Goal: Transaction & Acquisition: Purchase product/service

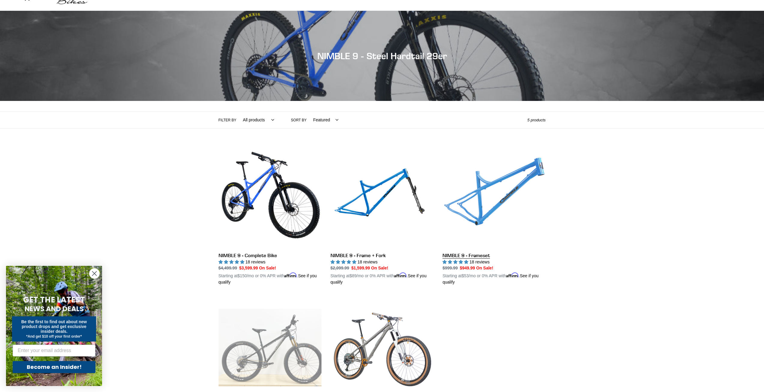
scroll to position [30, 0]
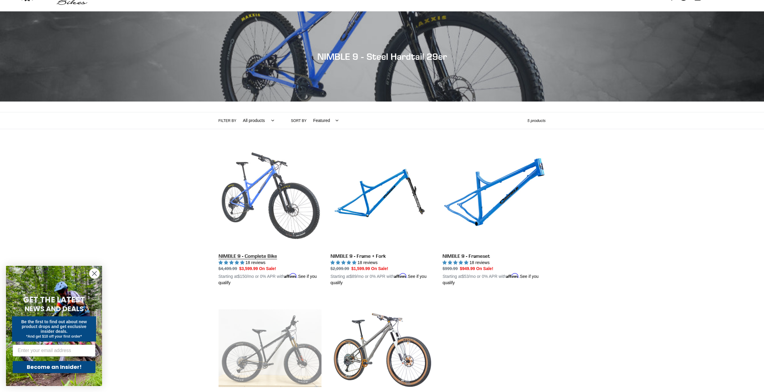
click at [274, 187] on link "NIMBLE 9 - Complete Bike" at bounding box center [270, 216] width 103 height 141
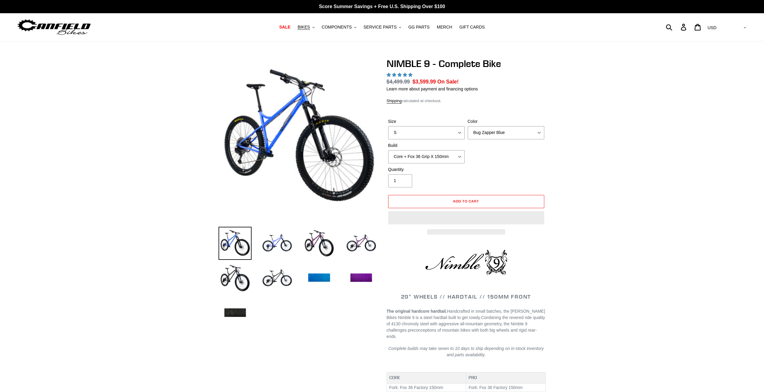
select select "highest-rating"
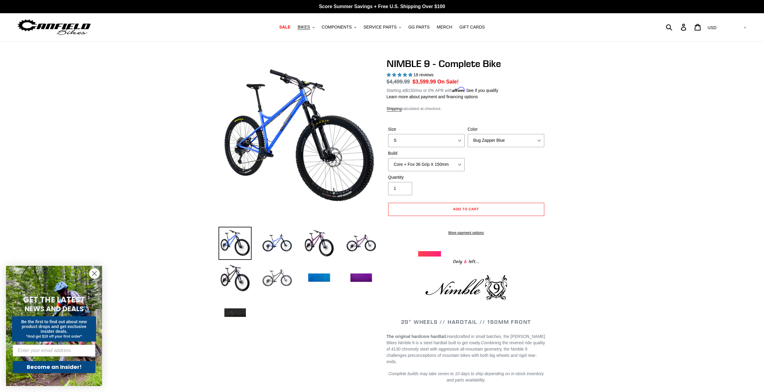
click at [284, 280] on img at bounding box center [277, 278] width 33 height 33
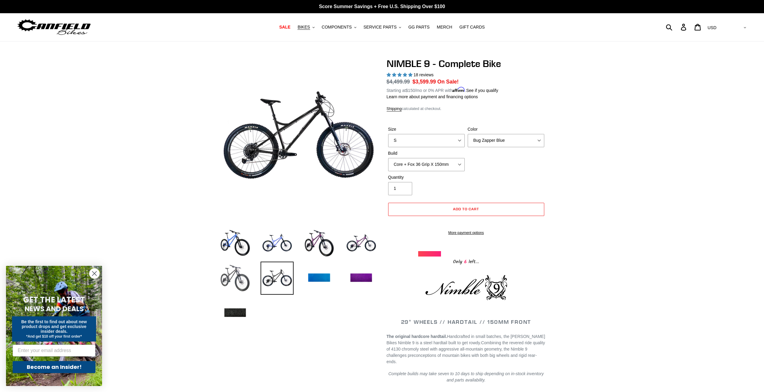
click at [224, 276] on img at bounding box center [235, 278] width 33 height 33
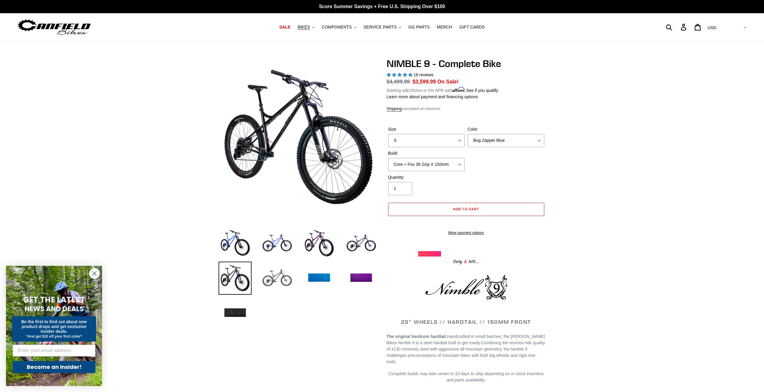
click at [271, 270] on img at bounding box center [277, 278] width 33 height 33
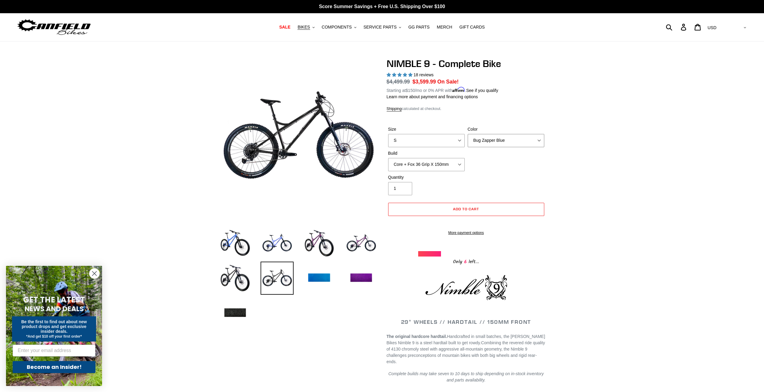
click at [498, 139] on select "Bug Zapper Blue Purple Haze - Sold Out Galaxy Black" at bounding box center [506, 140] width 77 height 13
click at [468, 134] on select "Bug Zapper Blue Purple Haze - Sold Out Galaxy Black" at bounding box center [506, 140] width 77 height 13
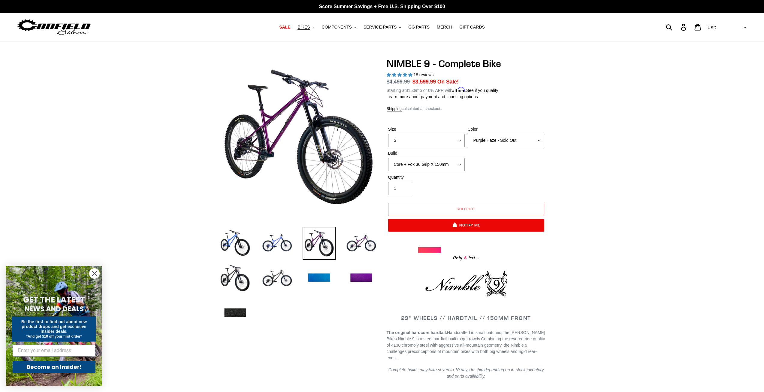
click at [512, 144] on select "Bug Zapper Blue Purple Haze - Sold Out Galaxy Black" at bounding box center [506, 140] width 77 height 13
select select "Galaxy Black"
click at [468, 134] on select "Bug Zapper Blue Purple Haze - Sold Out Galaxy Black" at bounding box center [506, 140] width 77 height 13
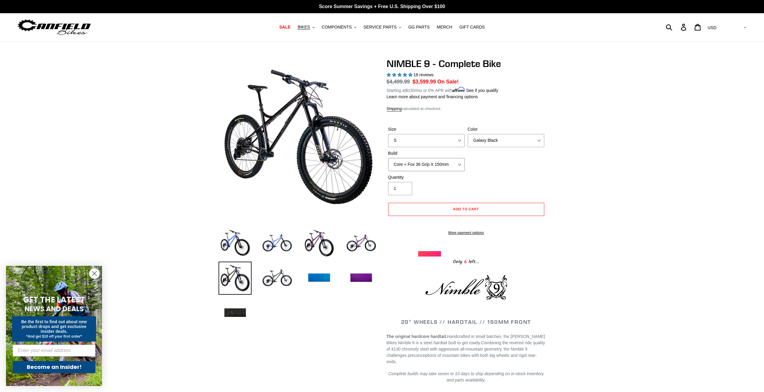
click at [453, 163] on select "Core + Fox 36 Grip X 150mm Pro + Fox 36 Grip X 150mm Core + RockShox Lyrik Ulti…" at bounding box center [426, 164] width 77 height 13
click at [487, 156] on div "Size S M L XL Color Bug Zapper Blue Purple Haze - Sold Out Galaxy Black Build C…" at bounding box center [466, 150] width 159 height 48
click at [446, 144] on select "S M L XL" at bounding box center [426, 140] width 77 height 13
select select "L"
click at [388, 134] on select "S M L XL" at bounding box center [426, 140] width 77 height 13
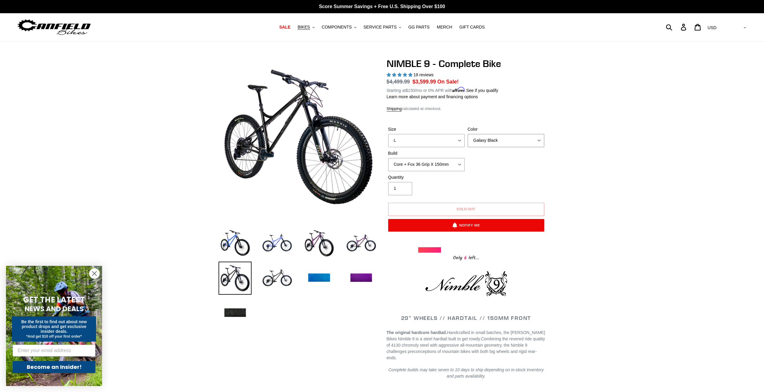
click at [508, 142] on select "Bug Zapper Blue Purple Haze - Sold Out Galaxy Black" at bounding box center [506, 140] width 77 height 13
select select "Bug Zapper Blue"
click at [468, 134] on select "Bug Zapper Blue Purple Haze - Sold Out Galaxy Black" at bounding box center [506, 140] width 77 height 13
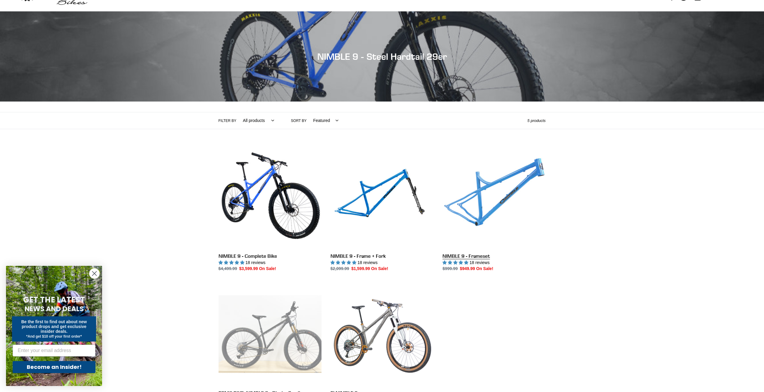
click at [505, 191] on link "NIMBLE 9 - Frameset" at bounding box center [494, 209] width 103 height 126
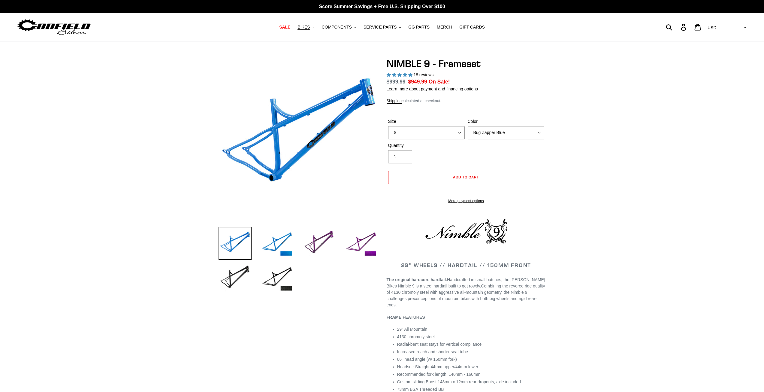
select select "highest-rating"
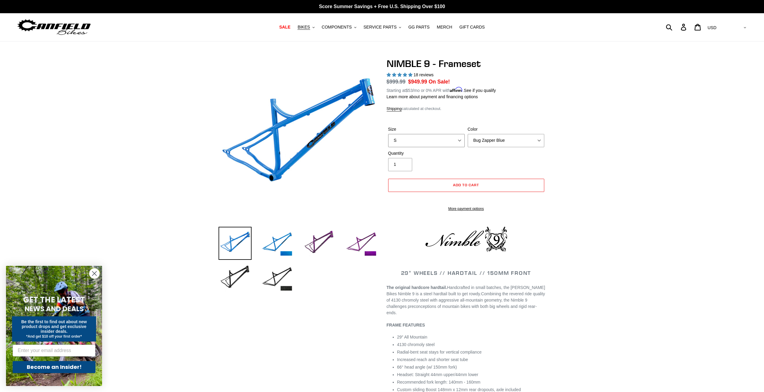
click at [415, 134] on select "S M L XL" at bounding box center [426, 140] width 77 height 13
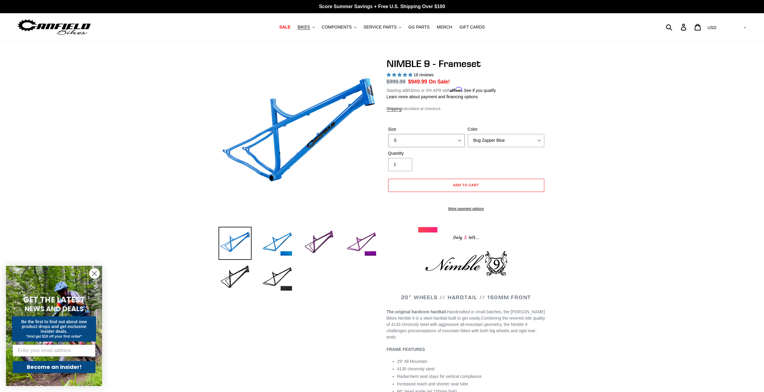
select select "L"
click at [388, 134] on select "S M L XL" at bounding box center [426, 140] width 77 height 13
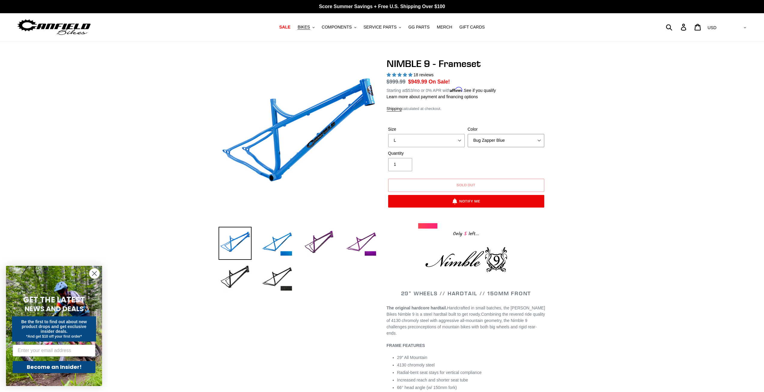
click at [492, 138] on select "Bug Zapper Blue Purple Haze -Sold Out Galaxy Black" at bounding box center [506, 140] width 77 height 13
select select "Galaxy Black"
click at [468, 134] on select "Bug Zapper Blue Purple Haze -Sold Out Galaxy Black" at bounding box center [506, 140] width 77 height 13
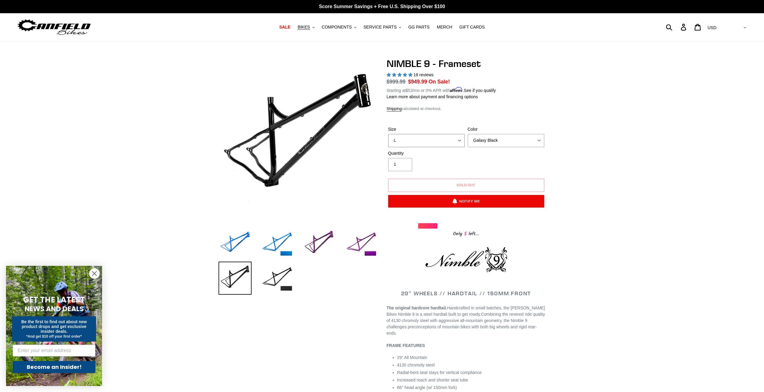
click at [421, 144] on select "S M L XL" at bounding box center [426, 140] width 77 height 13
click at [388, 134] on select "S M L XL" at bounding box center [426, 140] width 77 height 13
click at [433, 139] on select "S M L XL" at bounding box center [426, 140] width 77 height 13
select select "S"
click at [388, 134] on select "S M L XL" at bounding box center [426, 140] width 77 height 13
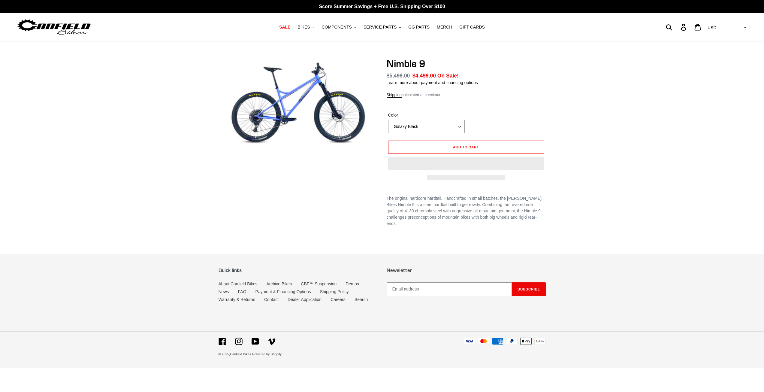
select select "highest-rating"
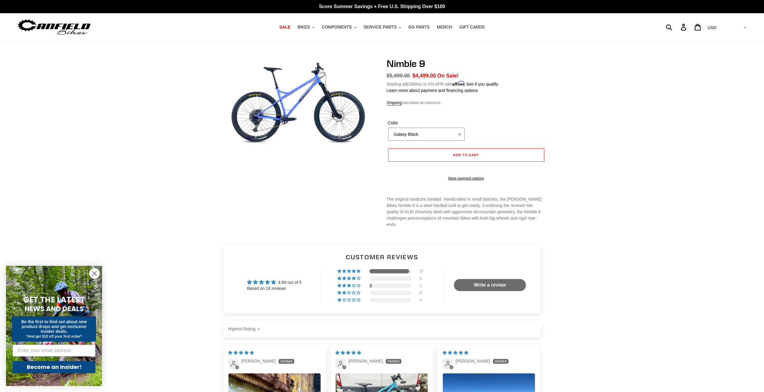
click at [406, 137] on select "Galaxy Black Purple Haze Bug Zapper Blue" at bounding box center [426, 134] width 77 height 13
click at [388, 128] on select "Galaxy Black Purple Haze Bug Zapper Blue" at bounding box center [426, 134] width 77 height 13
click at [426, 131] on select "Galaxy Black Purple Haze Bug Zapper Blue" at bounding box center [426, 134] width 77 height 13
click at [388, 128] on select "Galaxy Black Purple Haze Bug Zapper Blue" at bounding box center [426, 134] width 77 height 13
click at [424, 134] on select "Galaxy Black Purple Haze Bug Zapper Blue" at bounding box center [426, 134] width 77 height 13
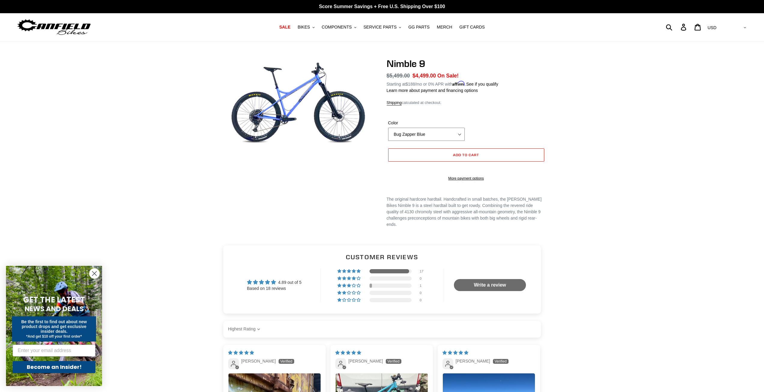
select select "Galaxy Black"
click at [388, 128] on select "Galaxy Black Purple Haze Bug Zapper Blue" at bounding box center [426, 134] width 77 height 13
click at [490, 114] on form "Color Galaxy Black Purple Haze Bug Zapper Blue Galaxy Black Purple Haze Bug Zap…" at bounding box center [466, 148] width 159 height 77
click at [310, 27] on span "BIKES" at bounding box center [304, 27] width 12 height 5
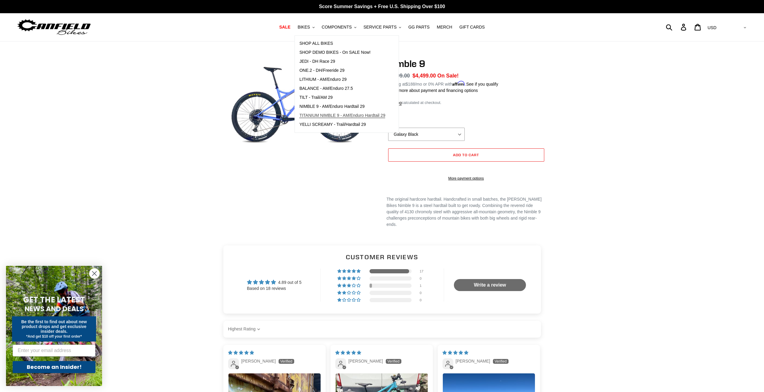
click at [337, 116] on span "TITANIUM NIMBLE 9 - AM/Enduro Hardtail 29" at bounding box center [342, 115] width 86 height 5
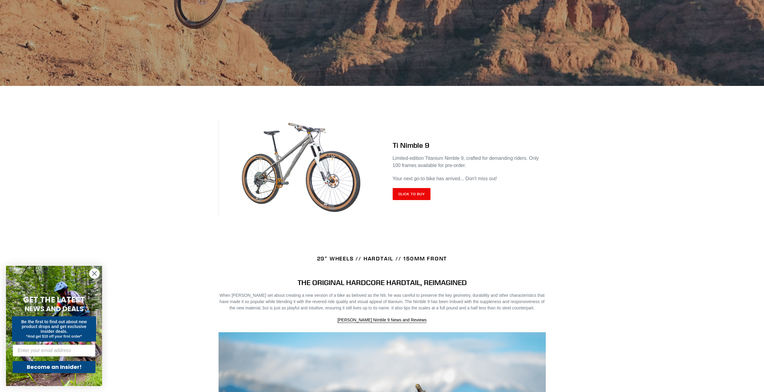
scroll to position [150, 0]
click at [303, 151] on img at bounding box center [301, 169] width 164 height 98
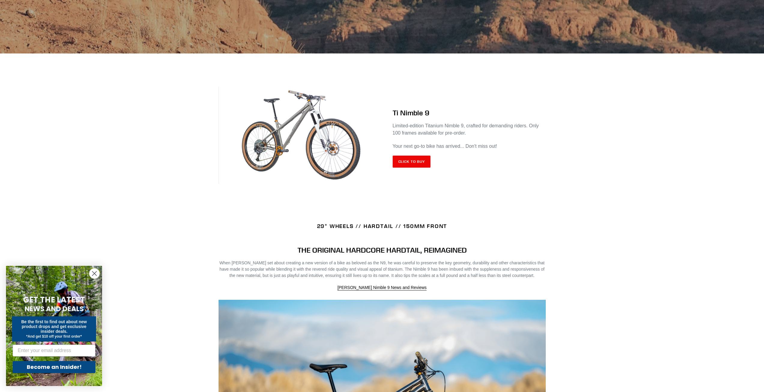
scroll to position [180, 0]
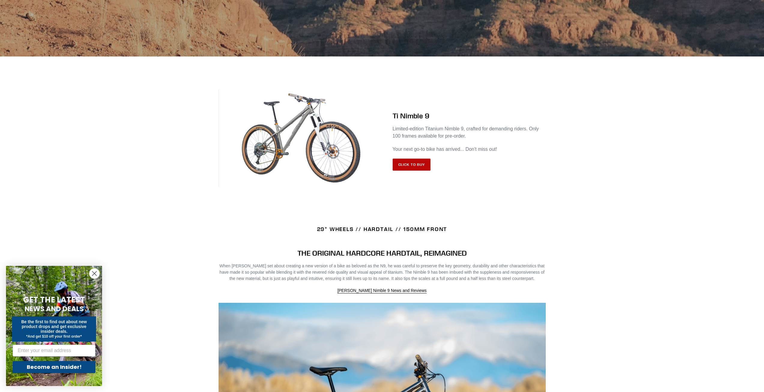
click at [413, 167] on link "Click to Buy" at bounding box center [412, 165] width 38 height 12
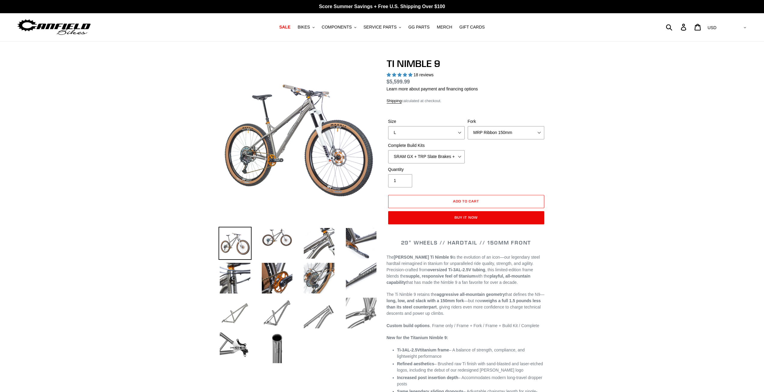
select select "highest-rating"
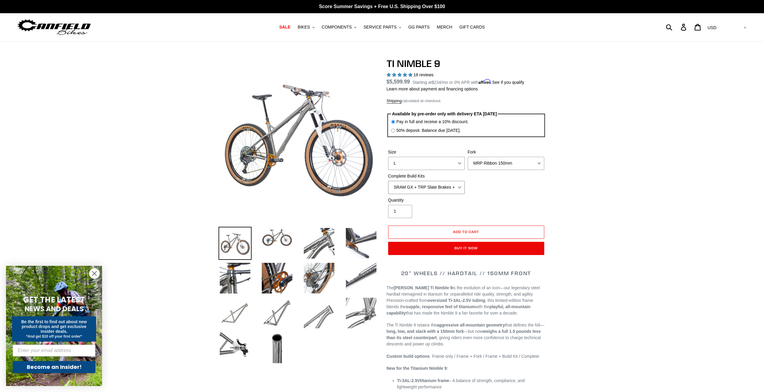
click at [461, 188] on select "SRAM GX + TRP Slate Brakes + Rotors + e13 LG-1 Wheels SHIMANO XT + SHIMANO brak…" at bounding box center [426, 187] width 77 height 13
click at [388, 181] on select "SRAM GX + TRP Slate Brakes + Rotors + e13 LG-1 Wheels SHIMANO XT + SHIMANO brak…" at bounding box center [426, 187] width 77 height 13
click at [432, 187] on select "SRAM GX + TRP Slate Brakes + Rotors + e13 LG-1 Wheels SHIMANO XT + SHIMANO brak…" at bounding box center [426, 187] width 77 height 13
click at [388, 181] on select "SRAM GX + TRP Slate Brakes + Rotors + e13 LG-1 Wheels SHIMANO XT + SHIMANO brak…" at bounding box center [426, 187] width 77 height 13
click at [427, 187] on select "SRAM GX + TRP Slate Brakes + Rotors + e13 LG-1 Wheels SHIMANO XT + SHIMANO brak…" at bounding box center [426, 187] width 77 height 13
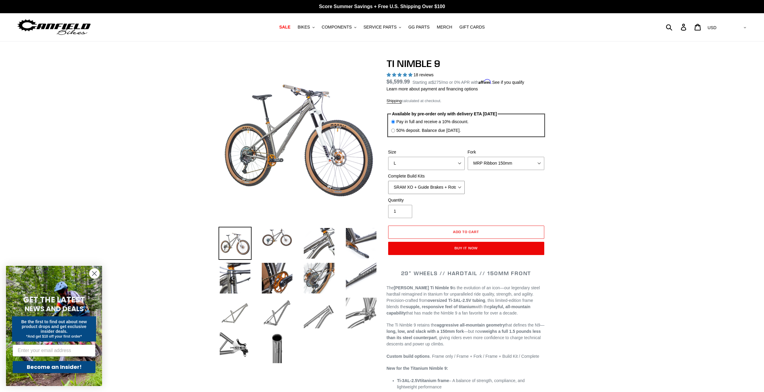
click at [388, 181] on select "SRAM GX + TRP Slate Brakes + Rotors + e13 LG-1 Wheels SHIMANO XT + SHIMANO brak…" at bounding box center [426, 187] width 77 height 13
click at [428, 190] on select "SRAM GX + TRP Slate Brakes + Rotors + e13 LG-1 Wheels SHIMANO XT + SHIMANO brak…" at bounding box center [426, 187] width 77 height 13
click at [388, 181] on select "SRAM GX + TRP Slate Brakes + Rotors + e13 LG-1 Wheels SHIMANO XT + SHIMANO brak…" at bounding box center [426, 187] width 77 height 13
click at [428, 186] on select "SRAM GX + TRP Slate Brakes + Rotors + e13 LG-1 Wheels SHIMANO XT + SHIMANO brak…" at bounding box center [426, 187] width 77 height 13
select select "SRAM GX + TRP Slate Brakes + Rotors + e13 LG-1 Wheels"
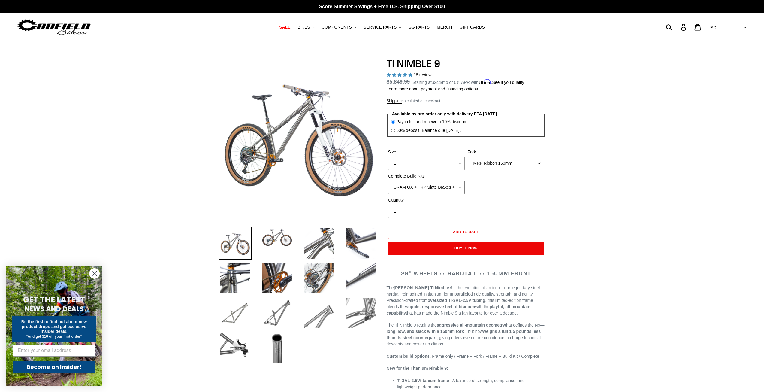
click at [388, 181] on select "SRAM GX + TRP Slate Brakes + Rotors + e13 LG-1 Wheels SHIMANO XT + SHIMANO brak…" at bounding box center [426, 187] width 77 height 13
click at [500, 165] on select "MRP Ribbon 150mm RockShox Lyrik 150mm Fox Factory 36 150mm Cane Creek Helm 150m…" at bounding box center [506, 163] width 77 height 13
click at [468, 157] on select "MRP Ribbon 150mm RockShox Lyrik 150mm Fox Factory 36 150mm Cane Creek Helm 150m…" at bounding box center [506, 163] width 77 height 13
click at [509, 163] on select "MRP Ribbon 150mm RockShox Lyrik 150mm Fox Factory 36 150mm Cane Creek Helm 150m…" at bounding box center [506, 163] width 77 height 13
click at [468, 157] on select "MRP Ribbon 150mm RockShox Lyrik 150mm Fox Factory 36 150mm Cane Creek Helm 150m…" at bounding box center [506, 163] width 77 height 13
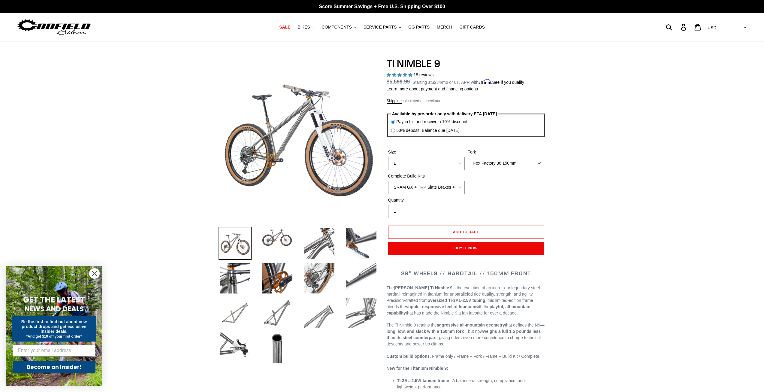
click at [508, 166] on select "MRP Ribbon 150mm RockShox Lyrik 150mm Fox Factory 36 150mm Cane Creek Helm 150m…" at bounding box center [506, 163] width 77 height 13
click at [468, 157] on select "MRP Ribbon 150mm RockShox Lyrik 150mm Fox Factory 36 150mm Cane Creek Helm 150m…" at bounding box center [506, 163] width 77 height 13
click at [495, 163] on select "MRP Ribbon 150mm RockShox Lyrik 150mm Fox Factory 36 150mm Cane Creek Helm 150m…" at bounding box center [506, 163] width 77 height 13
select select "Cane Creek Helm 150mm"
click at [468, 157] on select "MRP Ribbon 150mm RockShox Lyrik 150mm Fox Factory 36 150mm Cane Creek Helm 150m…" at bounding box center [506, 163] width 77 height 13
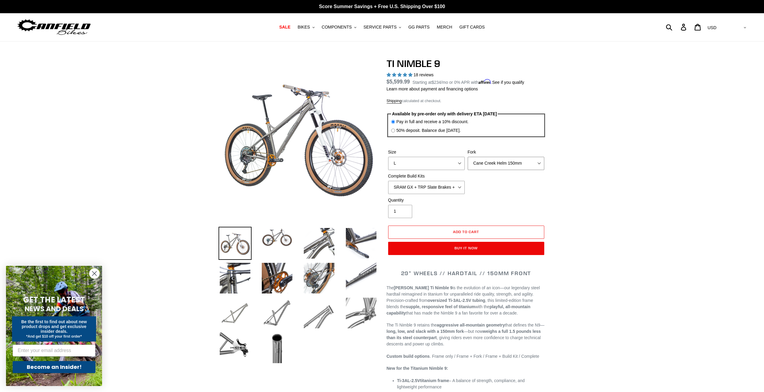
click at [500, 164] on select "MRP Ribbon 150mm RockShox Lyrik 150mm Fox Factory 36 150mm Cane Creek Helm 150m…" at bounding box center [506, 163] width 77 height 13
